Goal: Task Accomplishment & Management: Manage account settings

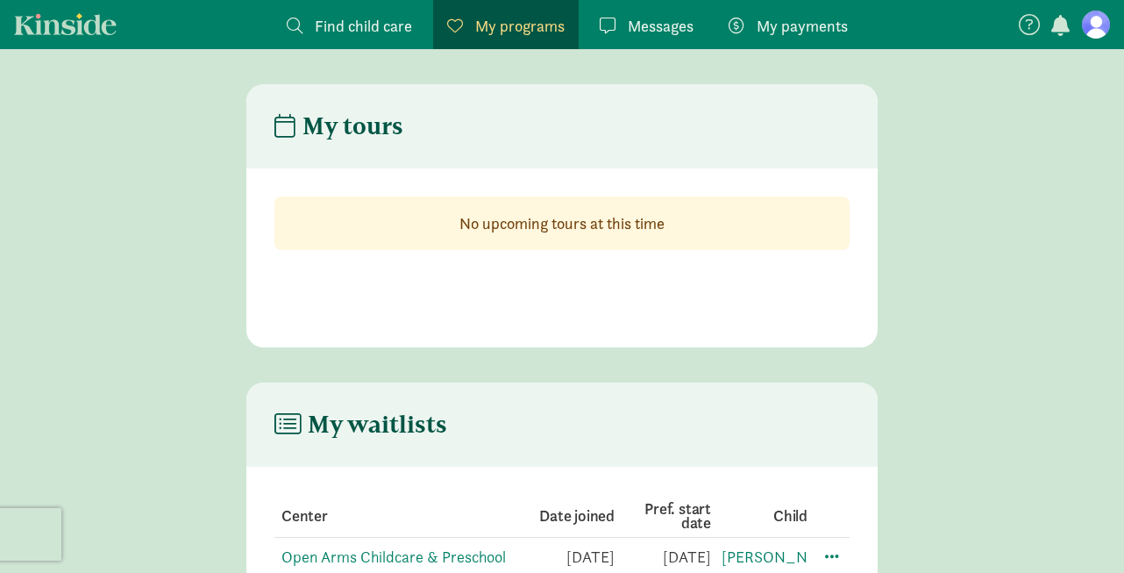
scroll to position [81, 0]
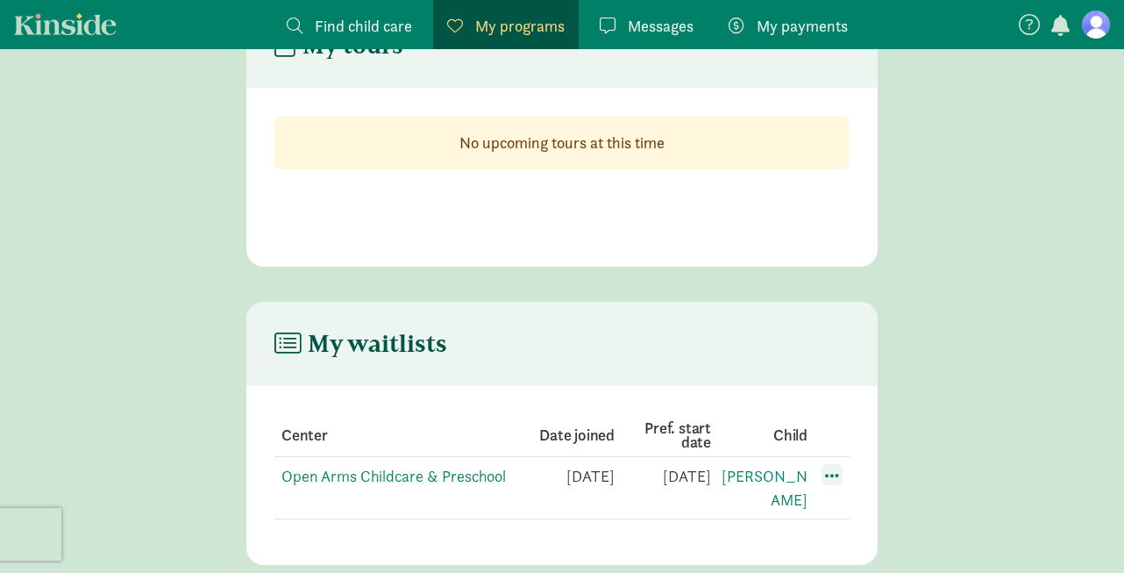
click at [822, 475] on span at bounding box center [832, 474] width 21 height 21
click at [867, 507] on div "Edit preferences" at bounding box center [894, 514] width 158 height 38
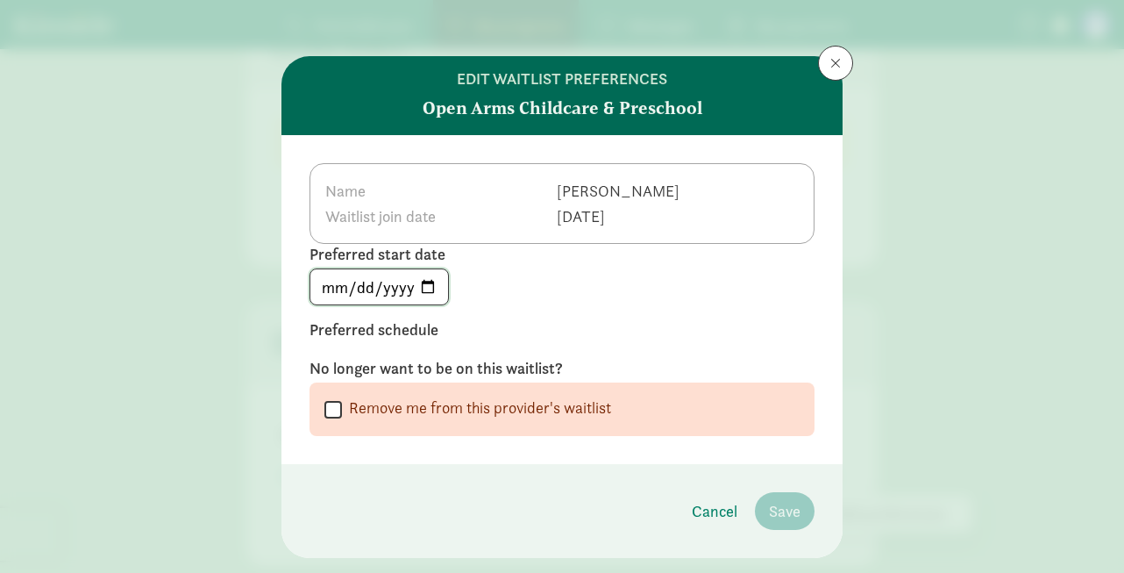
click at [424, 292] on input "[DATE]" at bounding box center [380, 286] width 138 height 35
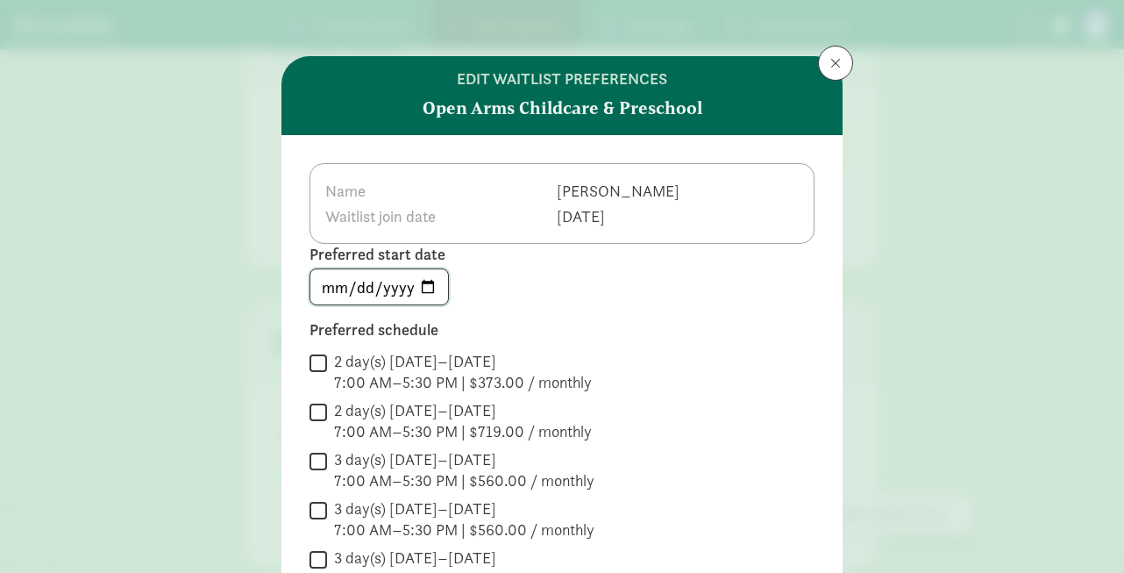
type input "[DATE]"
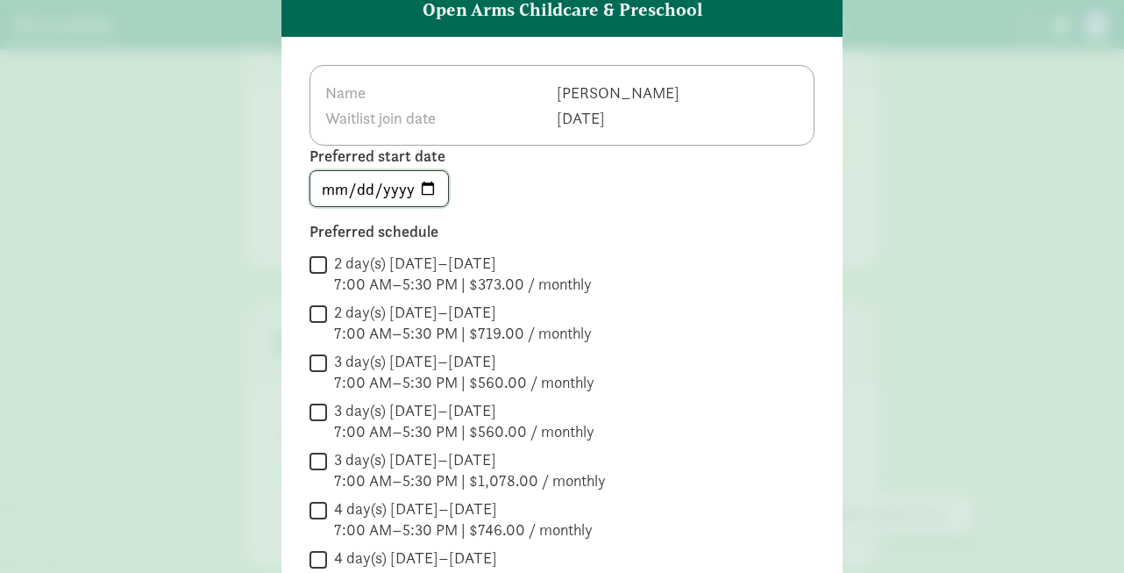
scroll to position [493, 0]
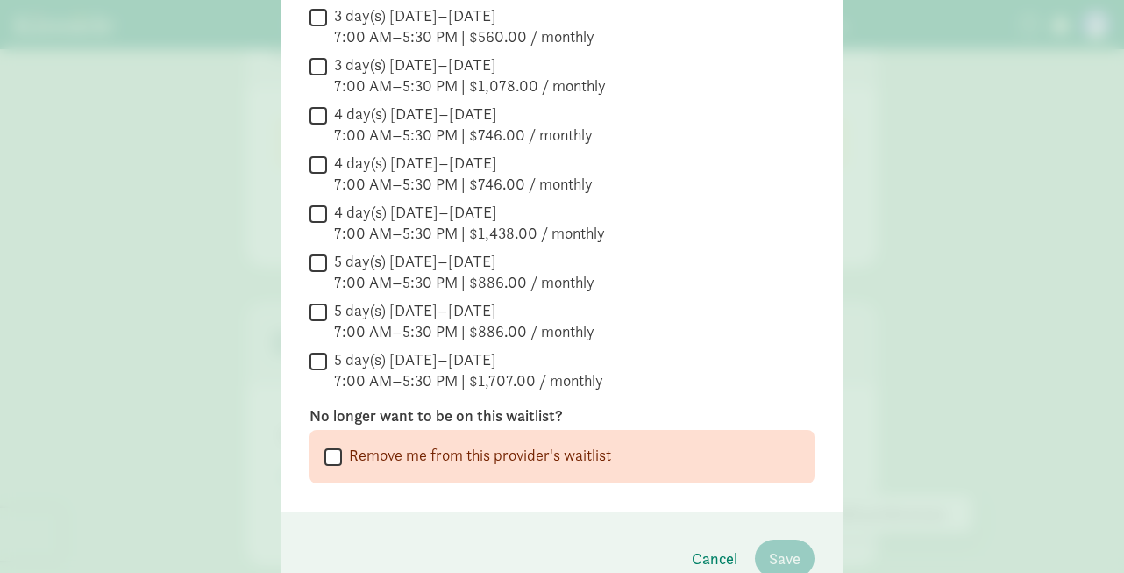
click at [319, 366] on input "5 day(s) [DATE]–[DATE] 7:00 AM–5:30 PM | $1,707.00 / monthly" at bounding box center [319, 361] width 18 height 24
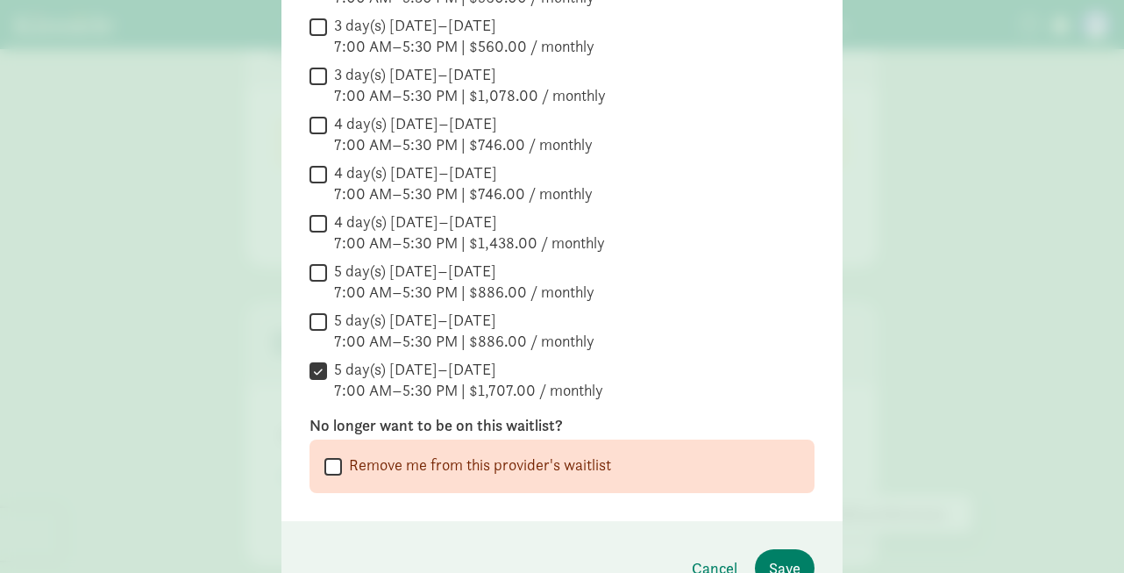
scroll to position [482, 0]
click at [310, 380] on input "5 day(s) [DATE]–[DATE] 7:00 AM–5:30 PM | $1,707.00 / monthly" at bounding box center [319, 372] width 18 height 24
checkbox input "false"
click at [316, 311] on input "5 day(s) [DATE]–[DATE] 7:00 AM–5:30 PM | $886.00 / monthly" at bounding box center [319, 323] width 18 height 24
checkbox input "true"
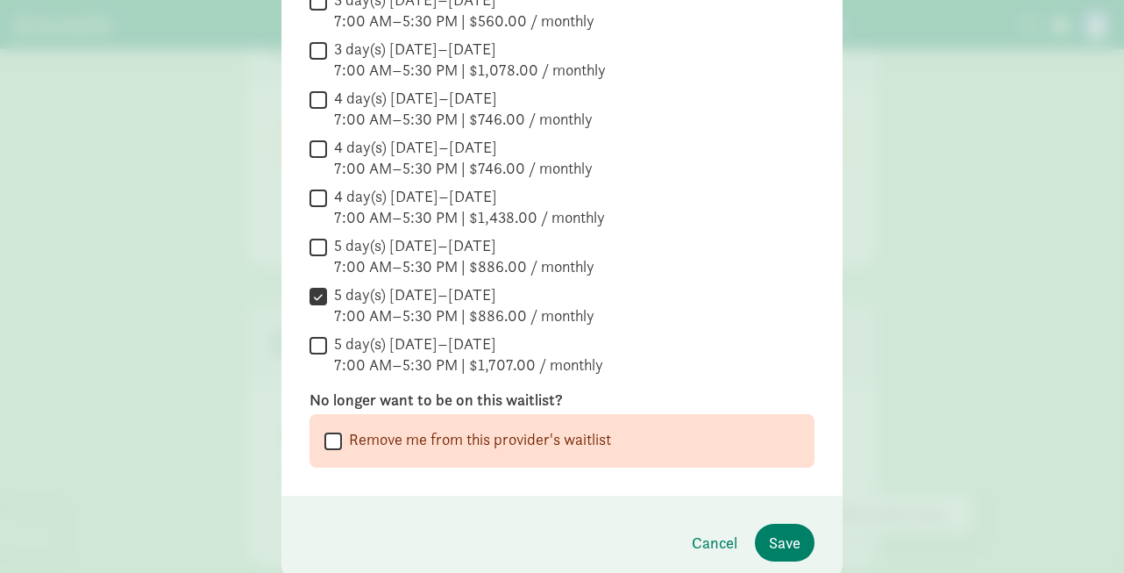
scroll to position [510, 0]
click at [790, 538] on span "Save" at bounding box center [785, 541] width 32 height 24
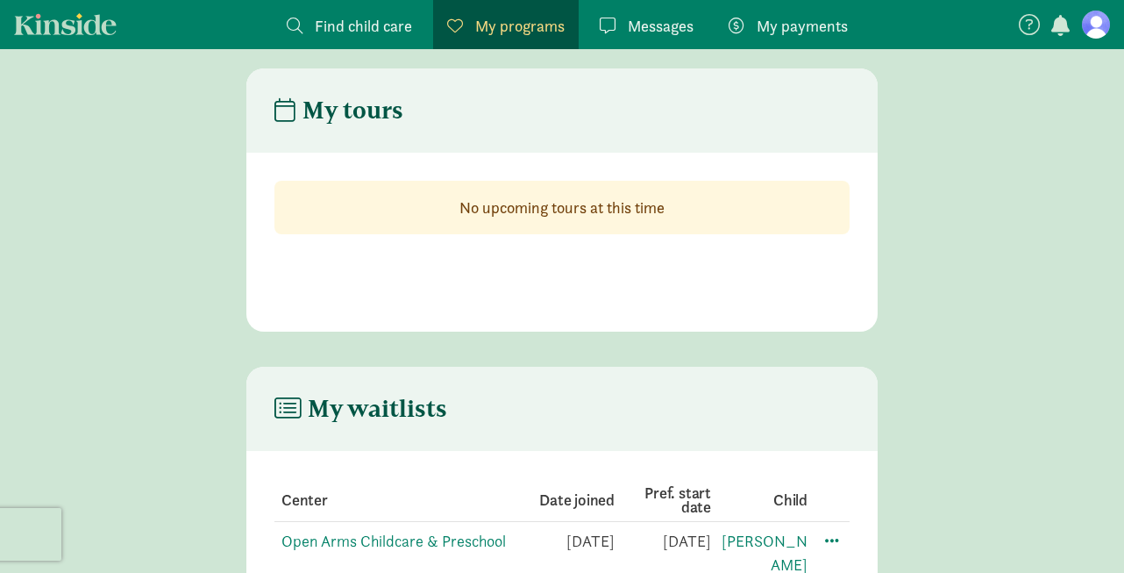
scroll to position [14, 0]
click at [836, 535] on span at bounding box center [832, 541] width 21 height 21
click at [829, 546] on span at bounding box center [832, 541] width 21 height 21
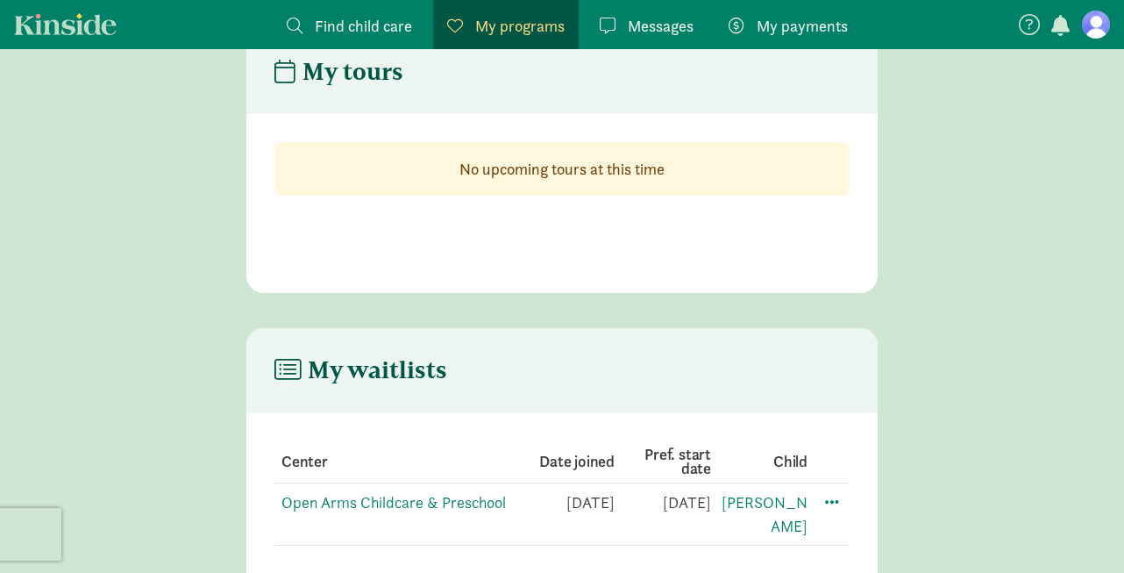
scroll to position [65, 0]
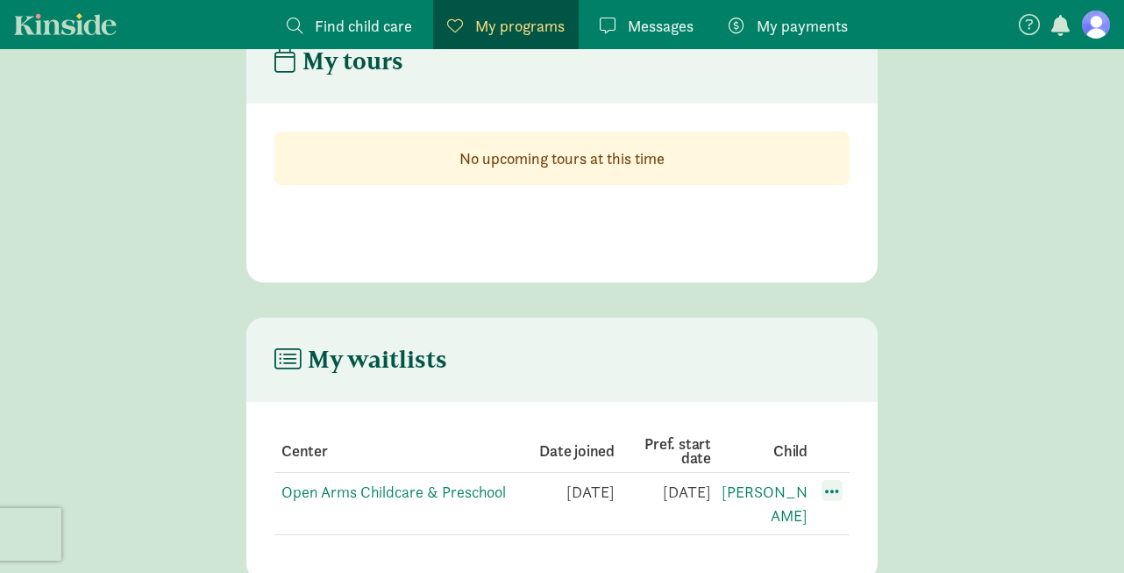
click at [824, 482] on span at bounding box center [832, 490] width 21 height 21
click at [869, 526] on div "Edit preferences" at bounding box center [894, 529] width 158 height 38
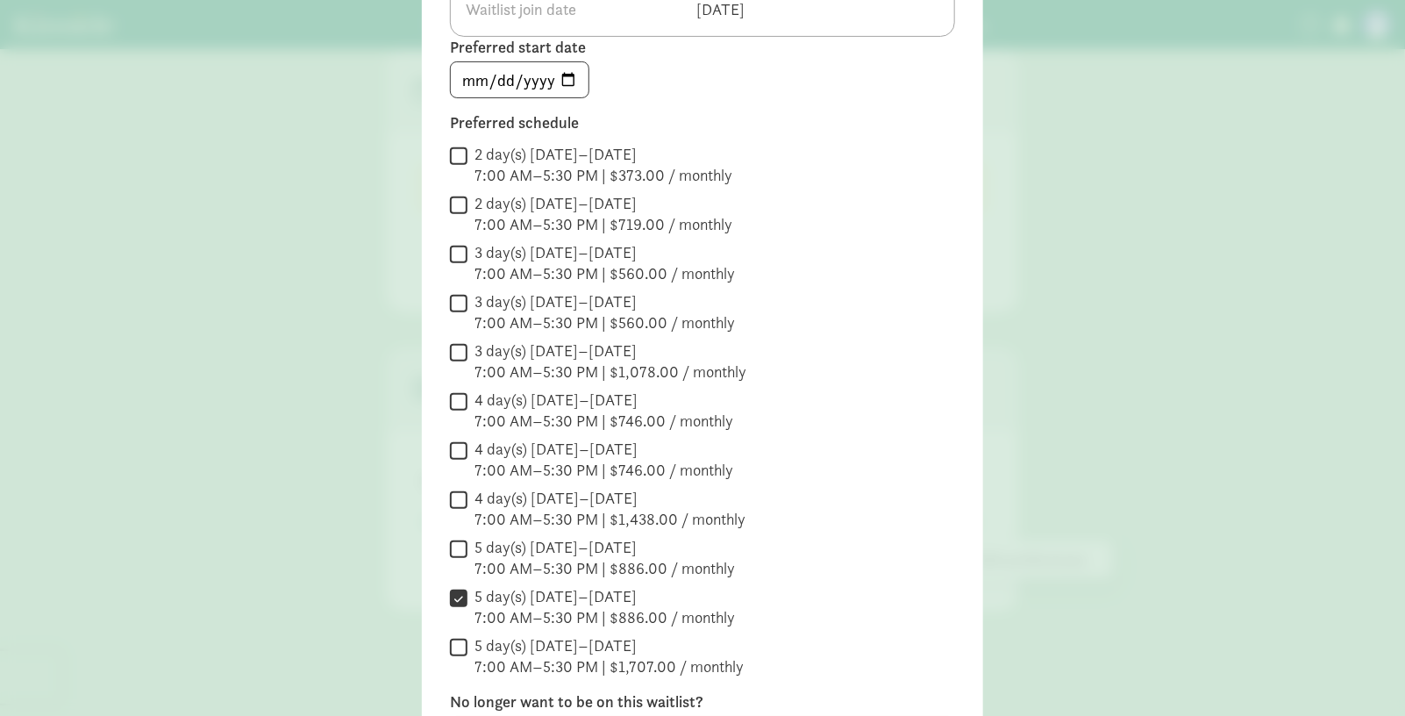
scroll to position [235, 0]
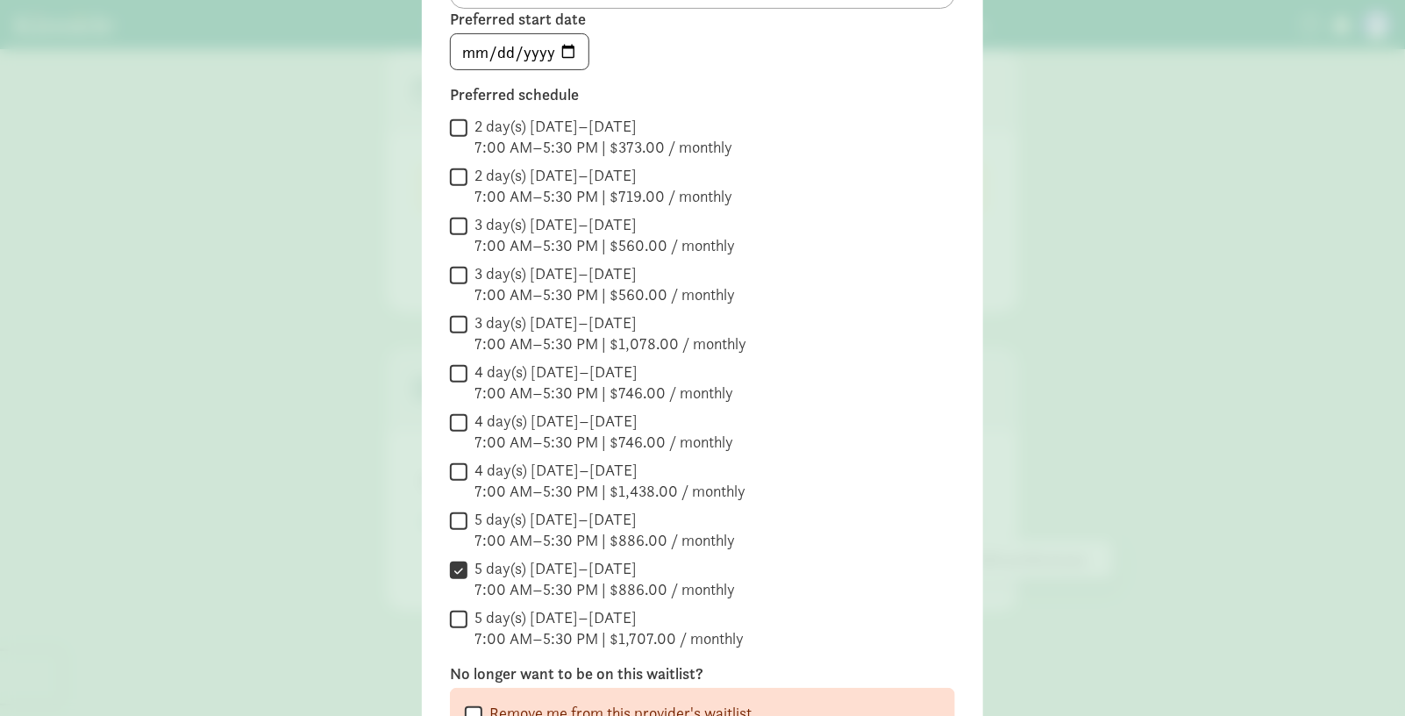
click at [454, 622] on input "5 day(s) [DATE]–[DATE] 7:00 AM–5:30 PM | $1,707.00 / monthly" at bounding box center [459, 619] width 18 height 24
checkbox input "true"
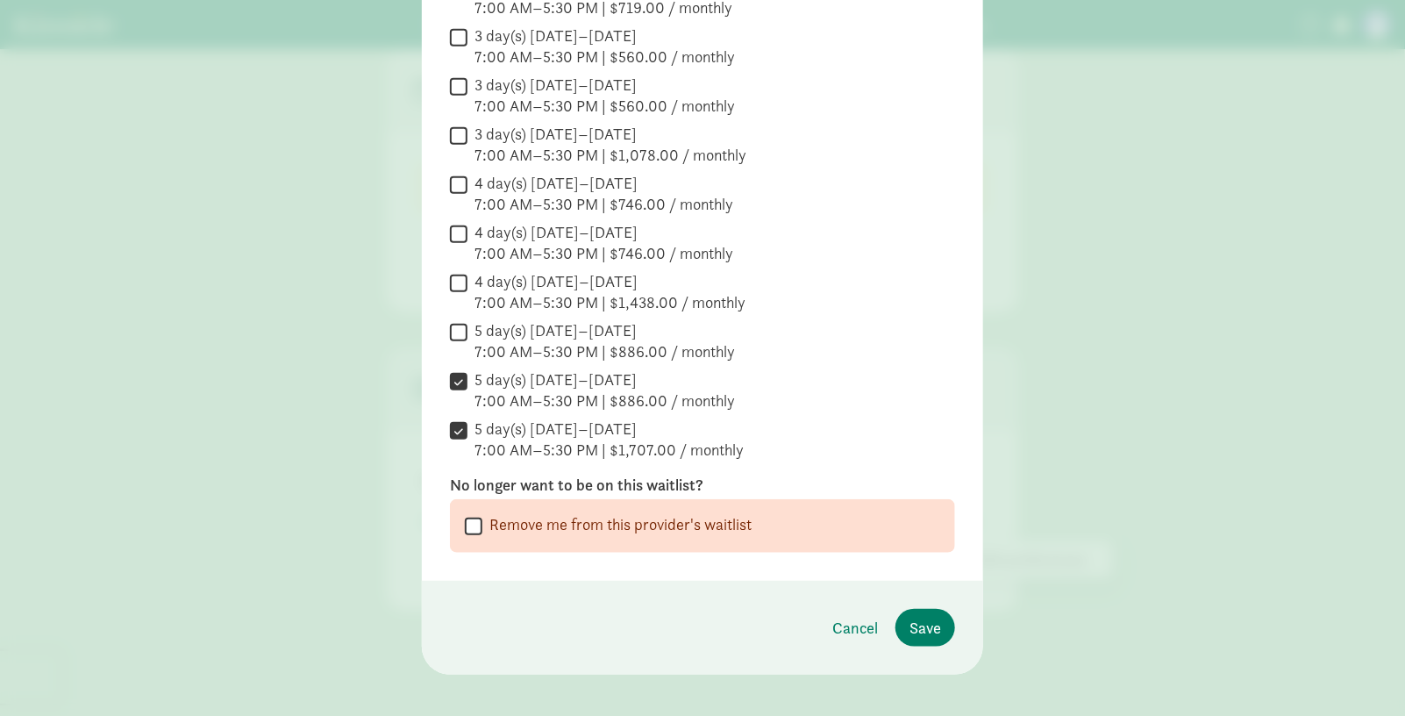
scroll to position [436, 0]
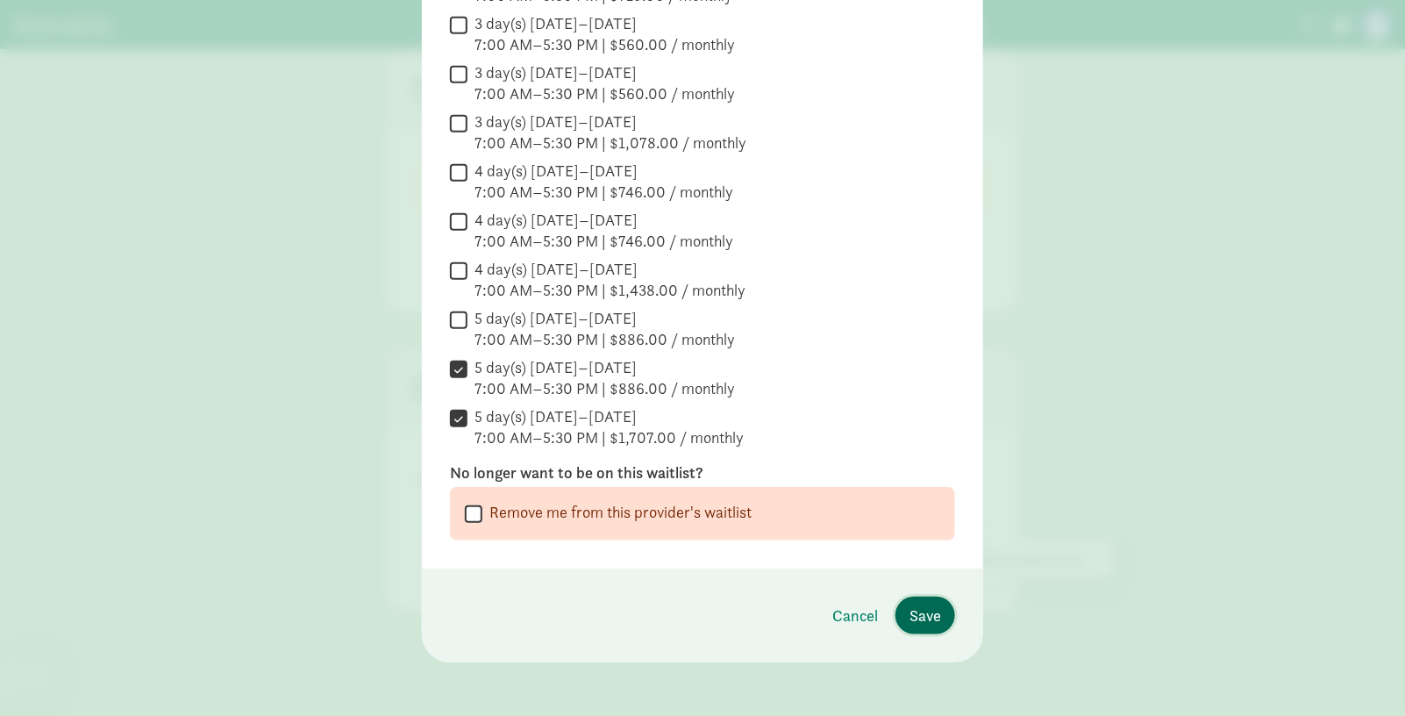
click at [926, 609] on span "Save" at bounding box center [926, 615] width 32 height 24
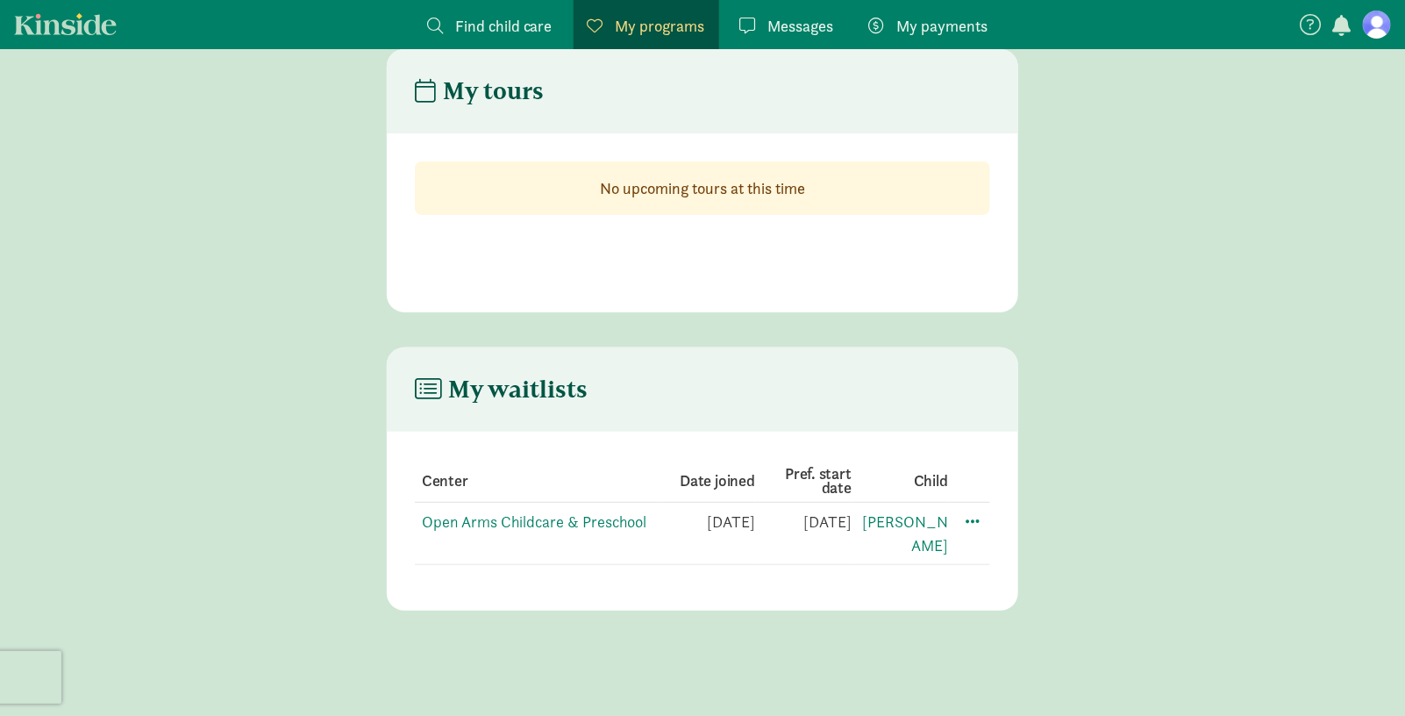
scroll to position [0, 0]
